Goal: Check status

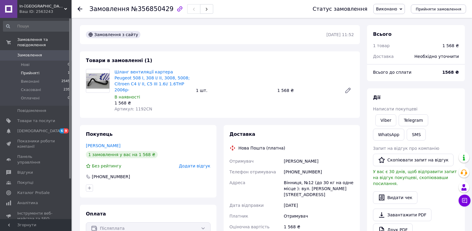
click at [24, 70] on span "Прийняті" at bounding box center [30, 72] width 18 height 5
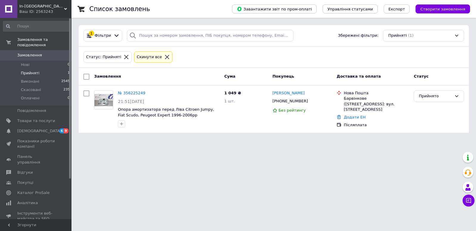
click at [23, 70] on span "Прийняті" at bounding box center [30, 72] width 18 height 5
click at [32, 70] on span "Прийняті" at bounding box center [30, 72] width 18 height 5
click at [30, 70] on span "Прийняті" at bounding box center [30, 72] width 18 height 5
click at [28, 70] on span "Прийняті" at bounding box center [30, 72] width 18 height 5
click at [28, 79] on span "Виконані" at bounding box center [30, 81] width 18 height 5
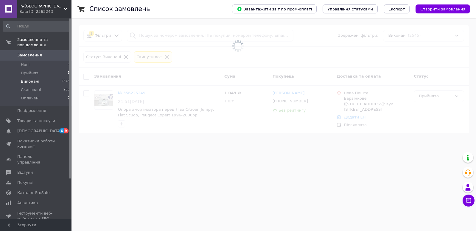
click at [28, 52] on span "Замовлення" at bounding box center [29, 54] width 25 height 5
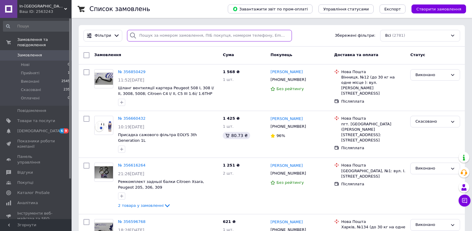
click at [149, 37] on input "search" at bounding box center [209, 36] width 165 height 12
paste input "964742010"
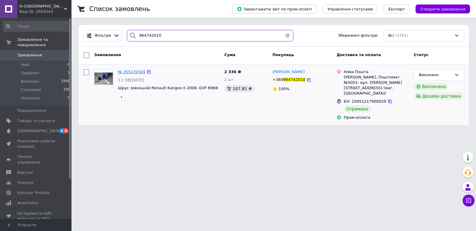
type input "964742010"
click at [132, 70] on span "№ 355132504" at bounding box center [131, 71] width 27 height 4
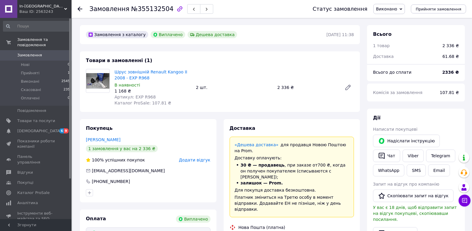
scroll to position [30, 0]
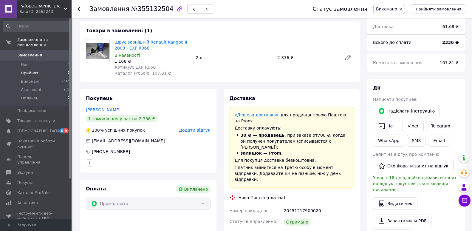
click at [32, 70] on span "Прийняті" at bounding box center [30, 72] width 18 height 5
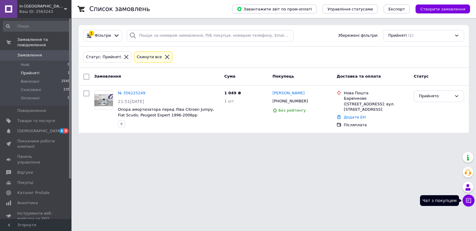
click at [466, 198] on icon at bounding box center [469, 200] width 6 height 6
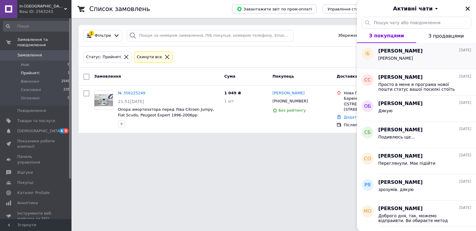
click at [407, 59] on div "Іван Булик" at bounding box center [424, 60] width 93 height 10
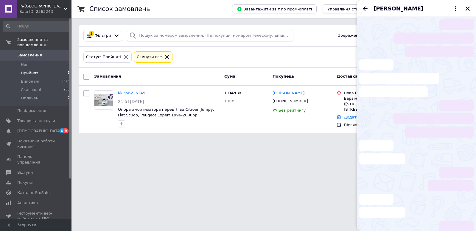
scroll to position [128, 0]
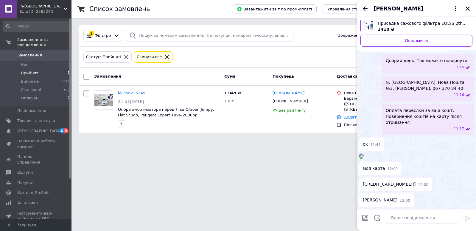
click at [220, 140] on html "In-France Ваш ID: 2563243 Сайт In-France Кабінет покупця Перевірити стан систем…" at bounding box center [238, 70] width 476 height 140
